Goal: Task Accomplishment & Management: Complete application form

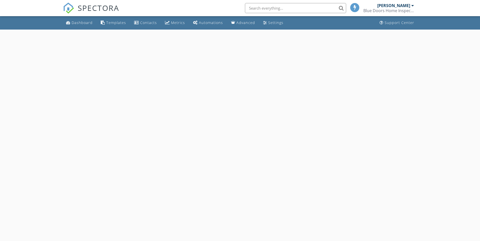
select select "8"
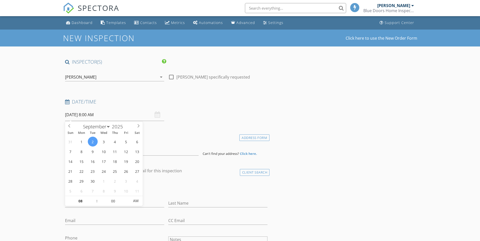
click at [90, 114] on input "09/02/2025 8:00 AM" at bounding box center [114, 115] width 99 height 12
type input "09"
type input "09/02/2025 9:00 AM"
click at [94, 197] on span at bounding box center [95, 198] width 4 height 5
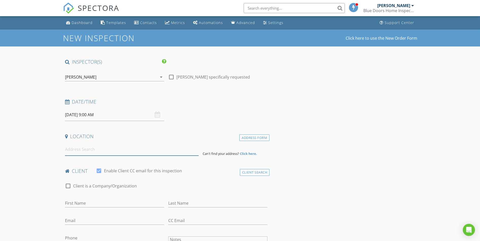
click at [87, 150] on input at bounding box center [132, 149] width 134 height 12
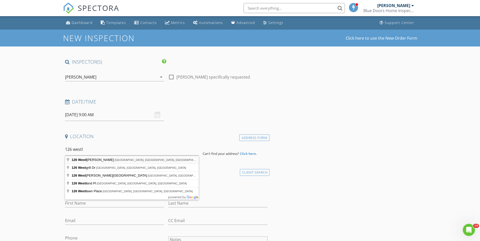
type input "126 Westlee Lane, Palm Coast, FL, USA"
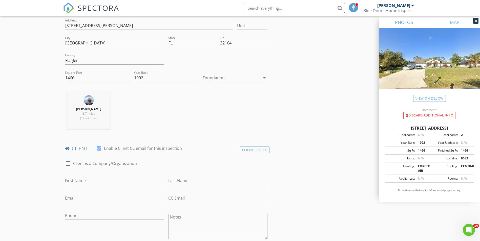
scroll to position [126, 0]
click at [99, 179] on input "First Name" at bounding box center [114, 180] width 99 height 8
type input "Terri"
type input "Dragonetti"
click at [93, 197] on input "Email" at bounding box center [114, 198] width 99 height 8
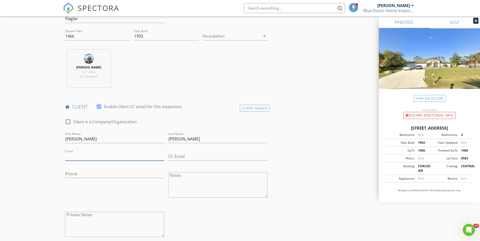
scroll to position [202, 0]
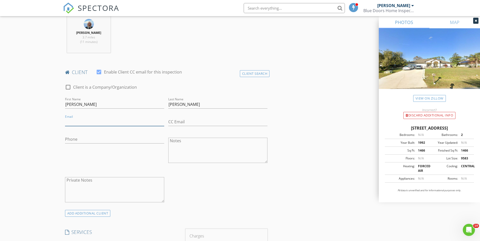
type input "t"
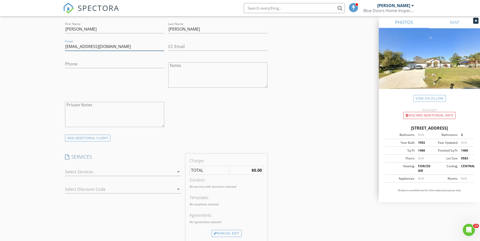
scroll to position [278, 0]
type input "dragonettiterri@gmail.com"
click at [94, 173] on div at bounding box center [119, 171] width 109 height 8
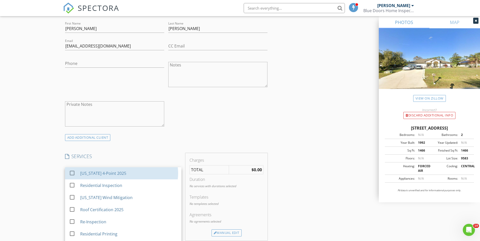
click at [94, 173] on div "Florida 4-Point 2025" at bounding box center [103, 173] width 46 height 6
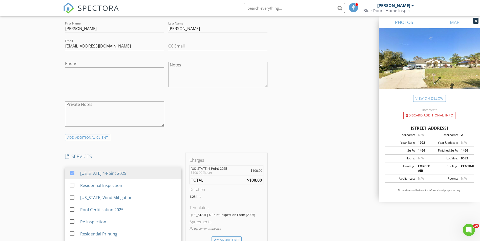
click at [31, 167] on div "New Inspection Click here to use the New Order Form INSPECTOR(S) check_box Chad…" at bounding box center [240, 189] width 480 height 877
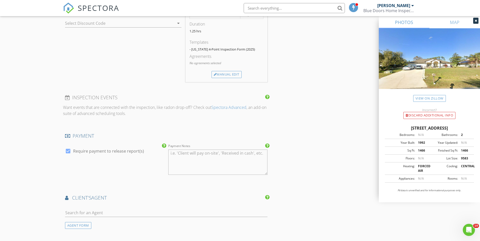
scroll to position [455, 0]
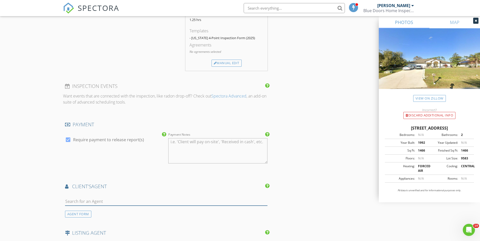
click at [126, 202] on input "text" at bounding box center [166, 201] width 203 height 8
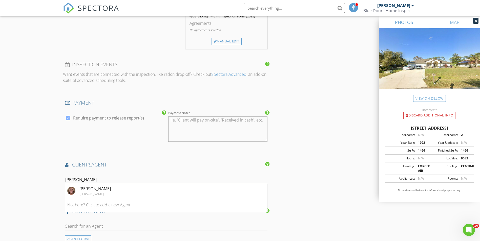
scroll to position [506, 0]
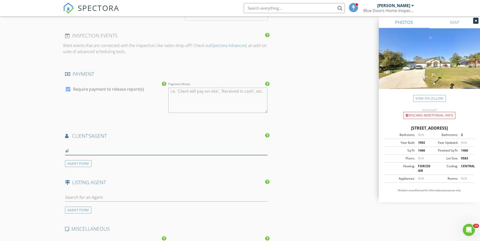
type input "a"
click at [76, 164] on div "AGENT FORM" at bounding box center [78, 163] width 26 height 7
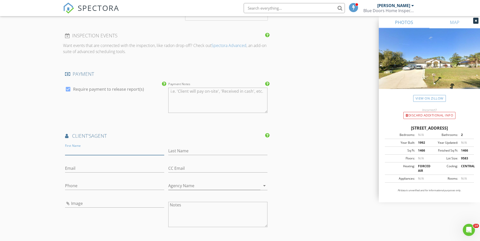
click at [92, 152] on input "First Name" at bounding box center [114, 151] width 99 height 8
type input "Alicia"
click at [66, 168] on input "Email" at bounding box center [114, 168] width 99 height 8
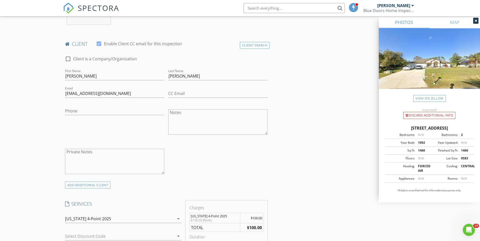
scroll to position [228, 0]
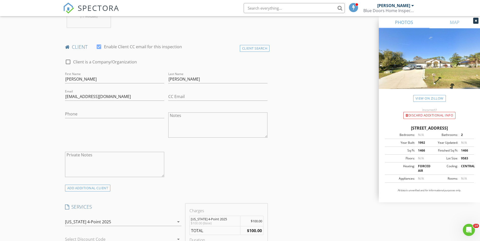
type input "alicia.henry@hilbgroup.com"
click at [82, 112] on input "Phone" at bounding box center [114, 114] width 99 height 8
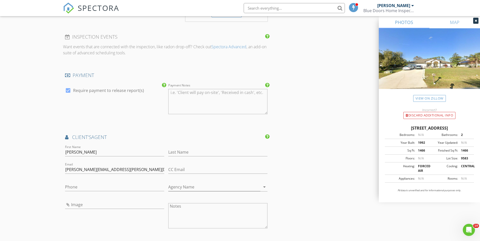
scroll to position [531, 0]
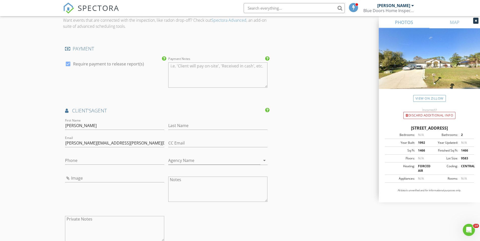
type input "862-266-7314"
click at [198, 127] on input "Last Name" at bounding box center [217, 126] width 99 height 8
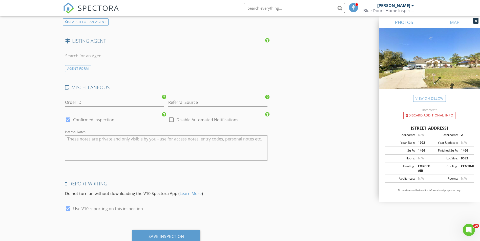
scroll to position [780, 0]
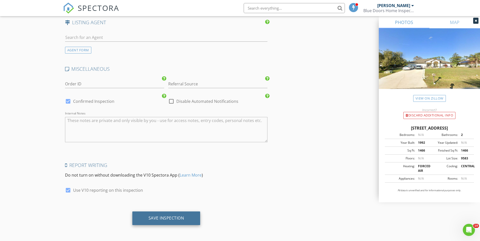
type input "Henry"
click at [165, 221] on div "Save Inspection" at bounding box center [166, 219] width 68 height 14
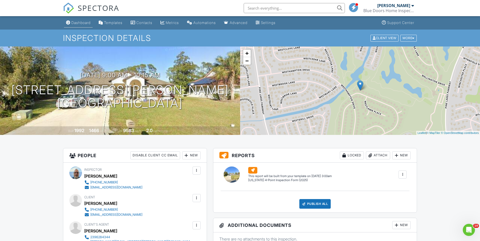
drag, startPoint x: 0, startPoint y: 0, endPoint x: 84, endPoint y: 25, distance: 88.0
click at [84, 25] on link "Dashboard" at bounding box center [78, 22] width 29 height 9
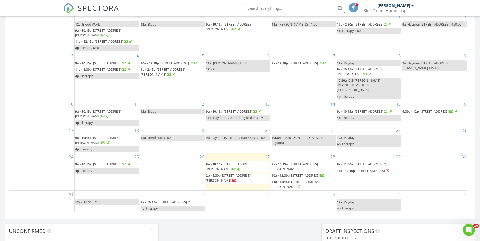
scroll to position [253, 0]
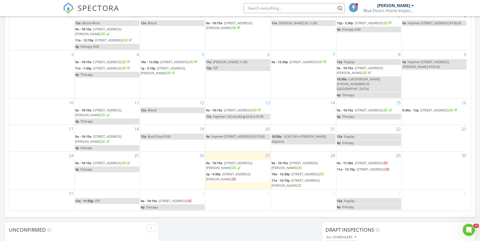
click at [8, 170] on div "August 2025 today list day week cal wk 4 wk month Sun Mon Tue Wed Thu Fri Sat 2…" at bounding box center [240, 100] width 470 height 230
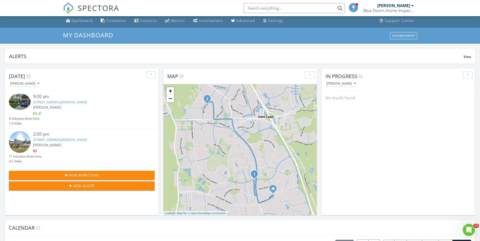
scroll to position [0, 0]
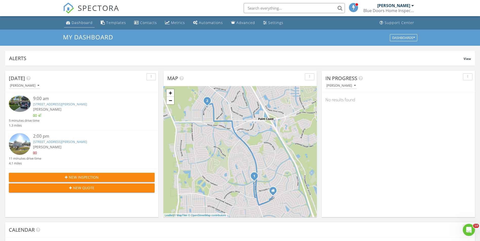
click at [76, 26] on link "Dashboard" at bounding box center [79, 22] width 31 height 9
